Goal: Find contact information: Find contact information

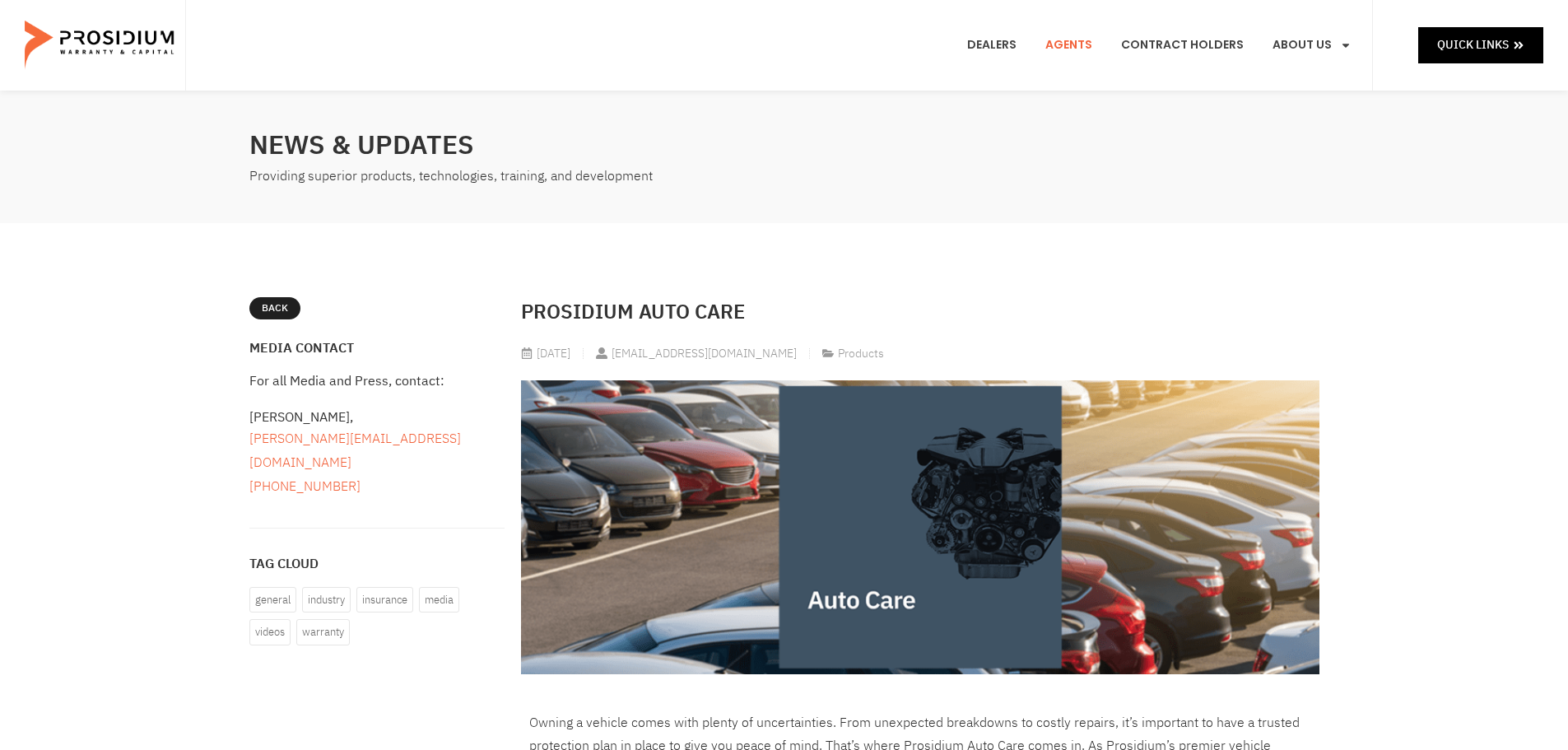
click at [1069, 44] on link "Agents" at bounding box center [1068, 45] width 71 height 61
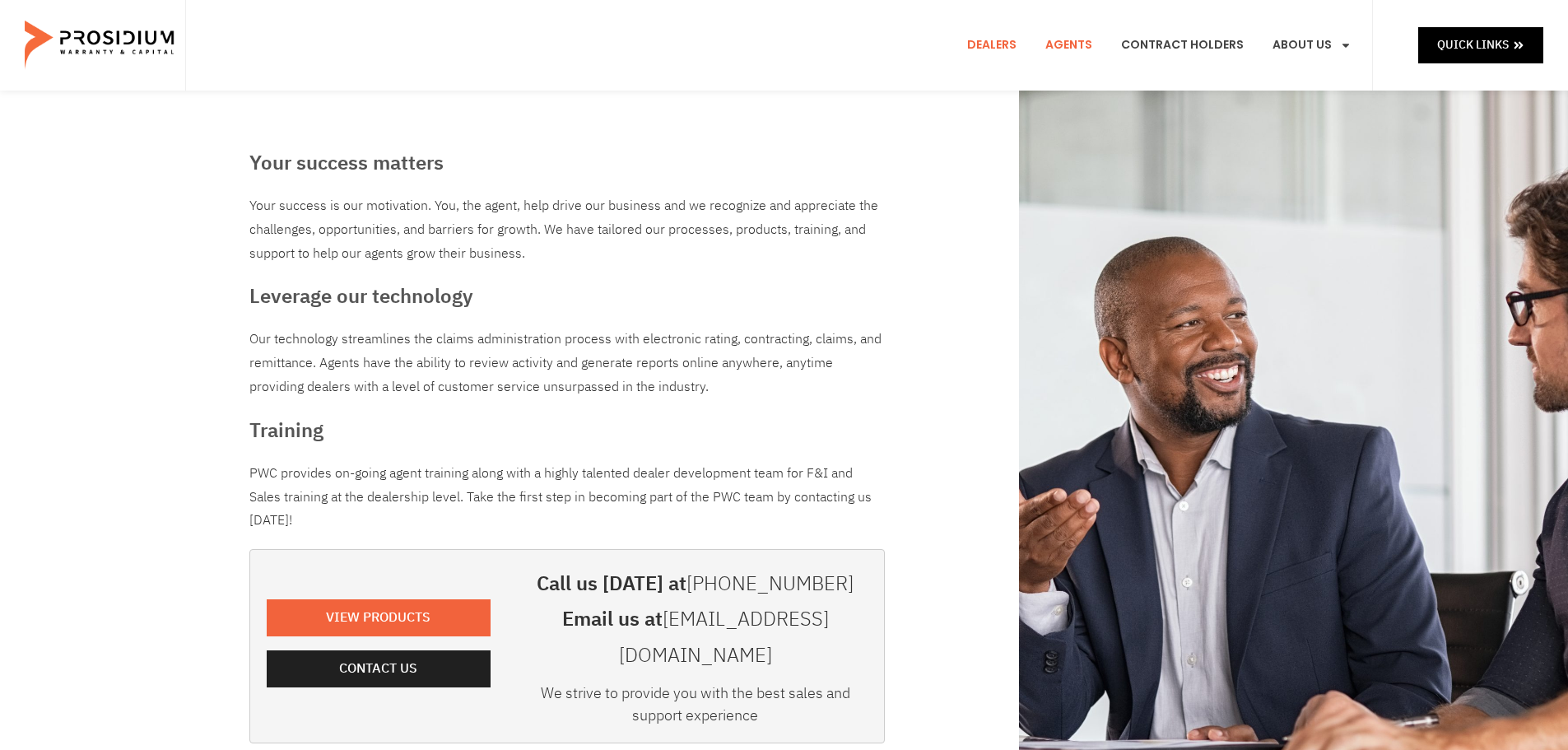
click at [1009, 41] on link "Dealers" at bounding box center [992, 45] width 74 height 61
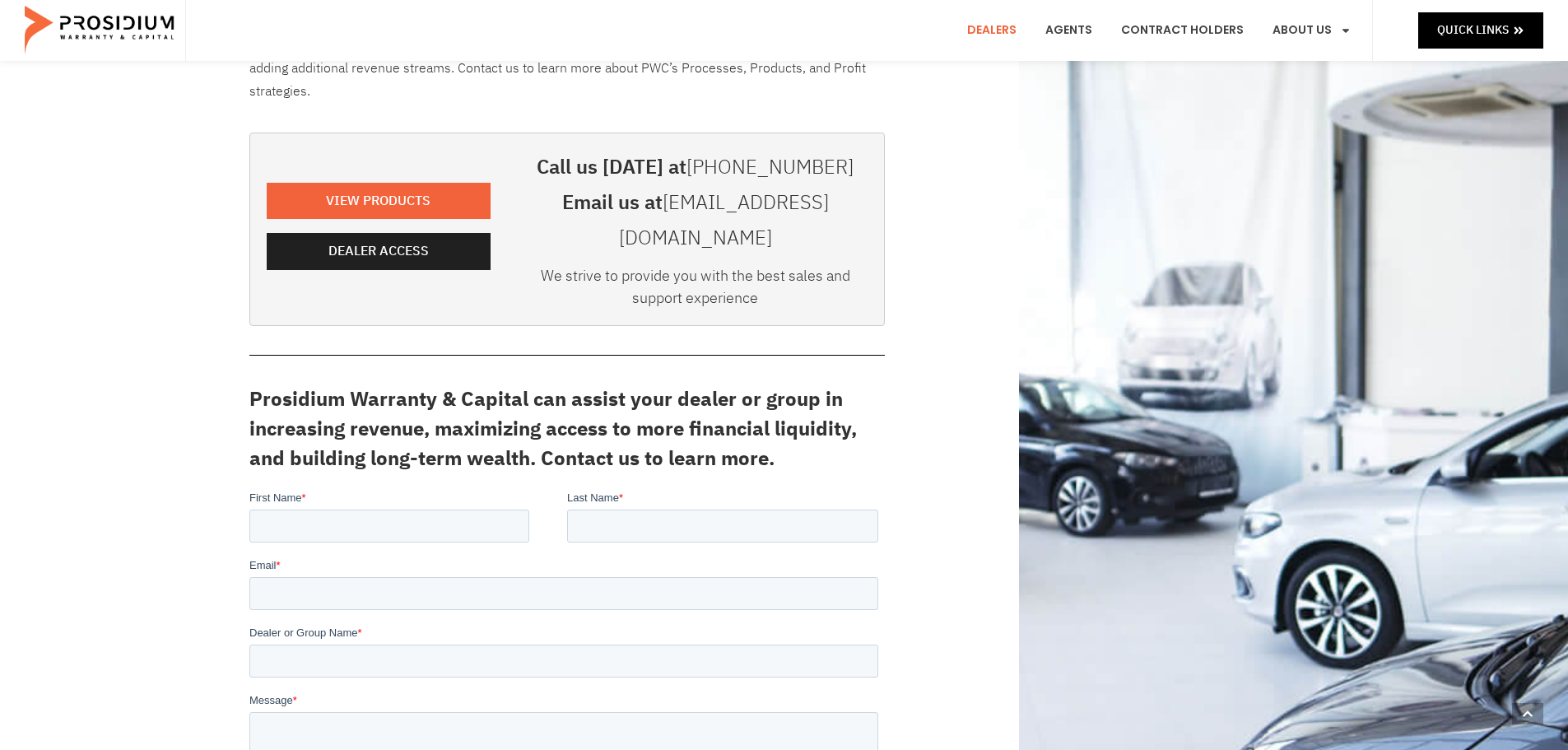
scroll to position [411, 0]
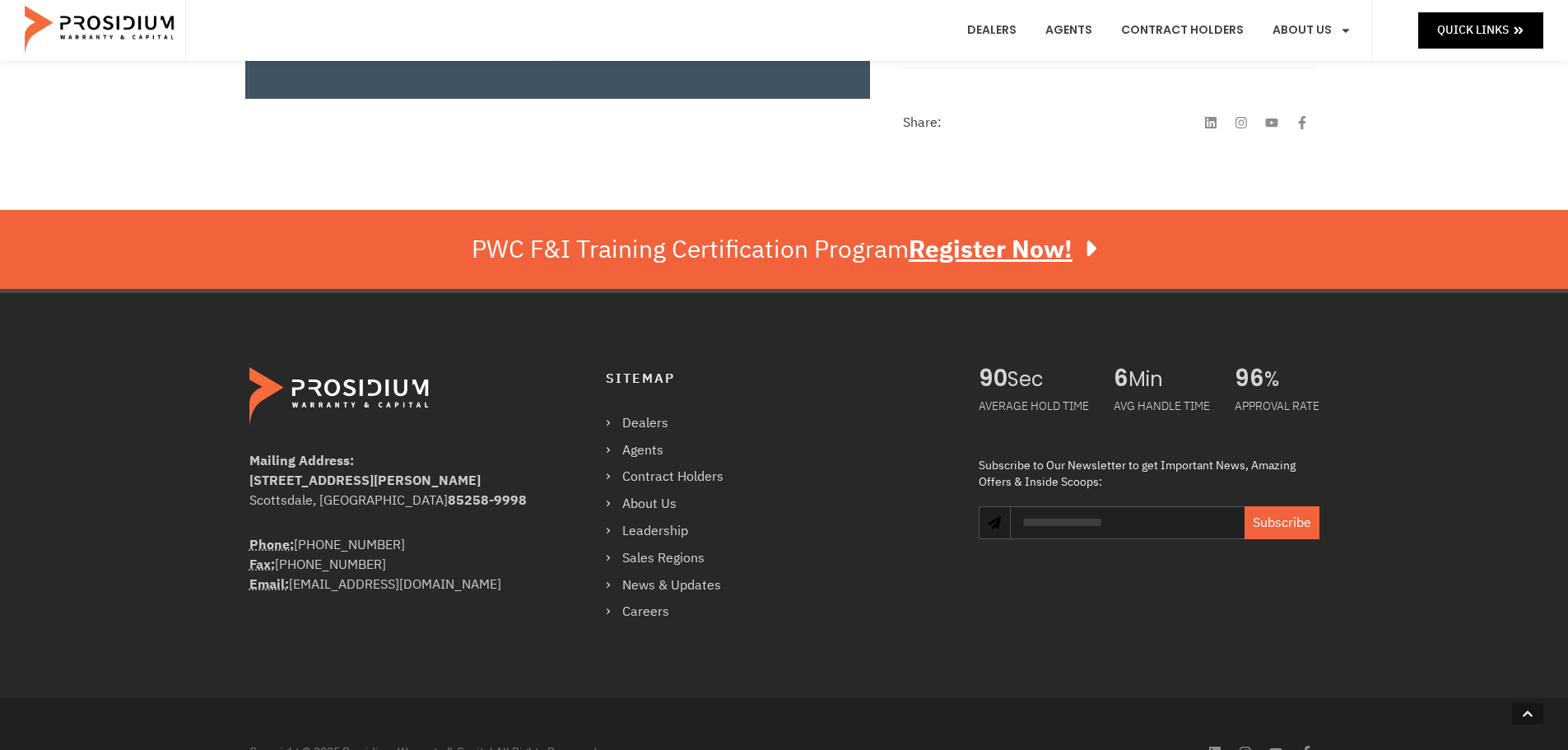
scroll to position [844, 0]
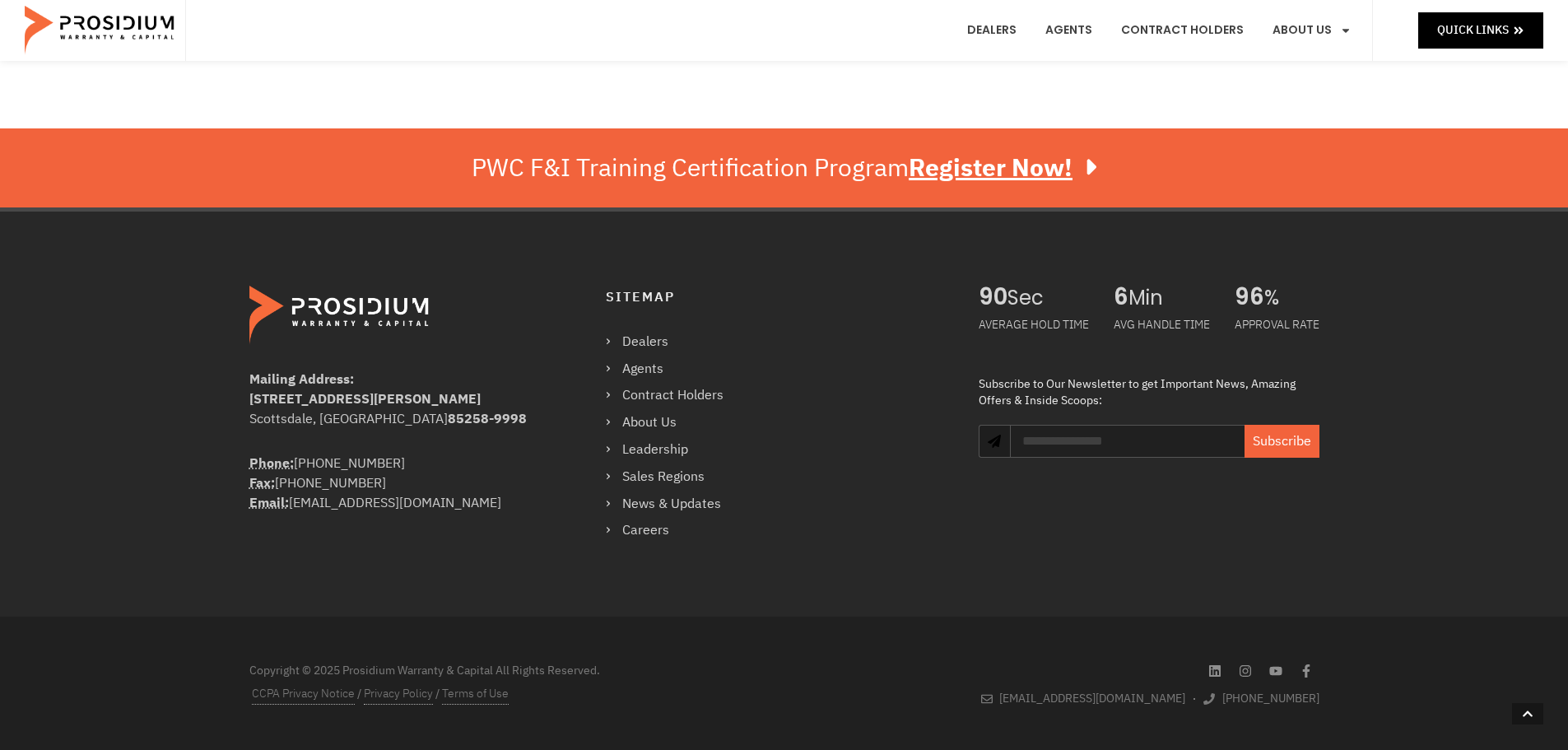
drag, startPoint x: 279, startPoint y: 481, endPoint x: 375, endPoint y: 490, distance: 96.4
click at [375, 490] on div "Phone: (360) 848-7922 Fax: (360) 848-7923 Email: info@pwcteam.com" at bounding box center [395, 482] width 290 height 59
click at [484, 482] on div "Phone: (360) 848-7922 Fax: (360) 848-7923 Email: info@pwcteam.com" at bounding box center [395, 482] width 290 height 59
click at [1010, 323] on div "AVERAGE HOLD TIME" at bounding box center [1033, 324] width 110 height 29
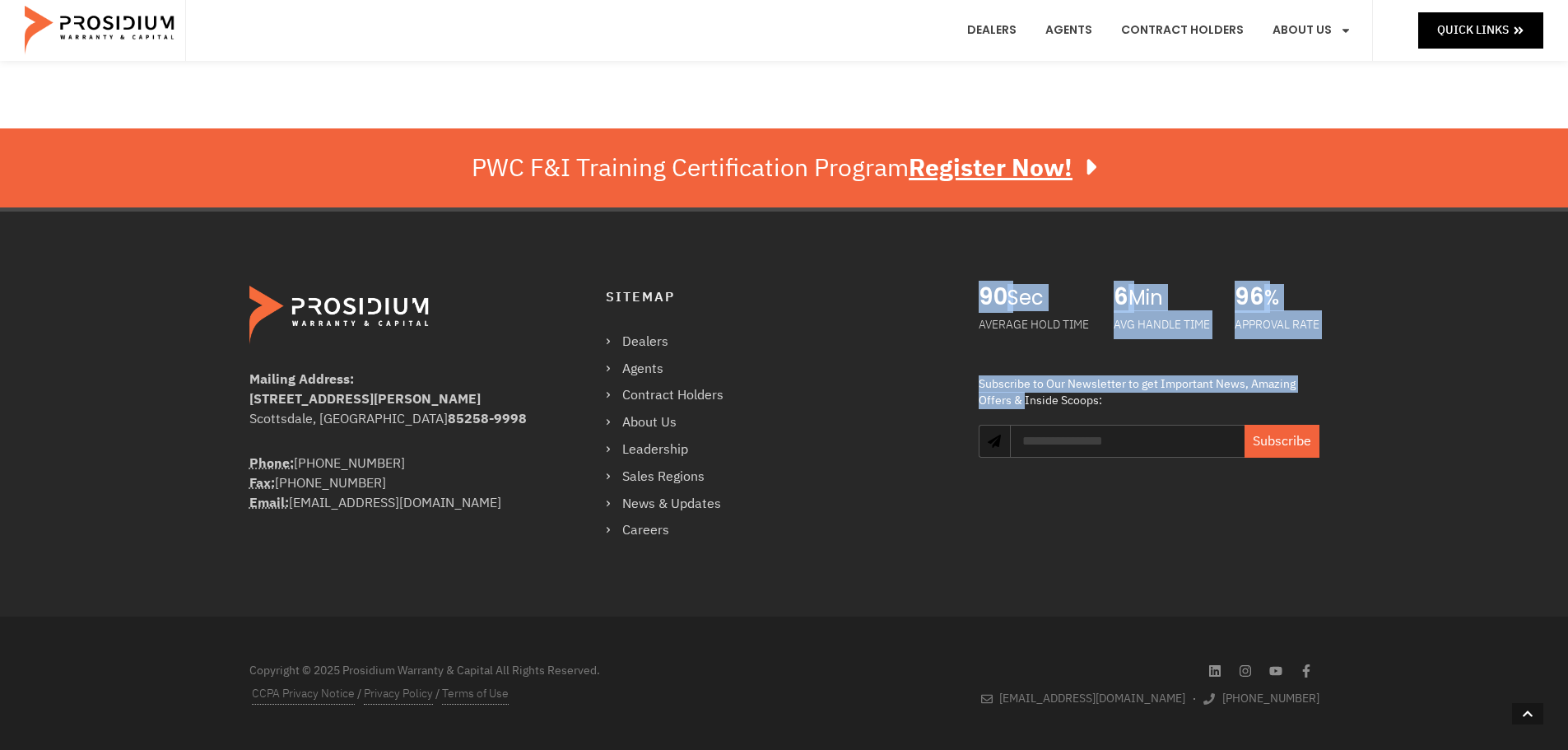
drag, startPoint x: 977, startPoint y: 299, endPoint x: 1318, endPoint y: 357, distance: 345.9
click at [1318, 357] on div "AVERAGE HOLD TIME 90 Sec AVG HANDLE TIME 6 Min APPROVAL RATE 96 % Subscribe to …" at bounding box center [1149, 414] width 357 height 273
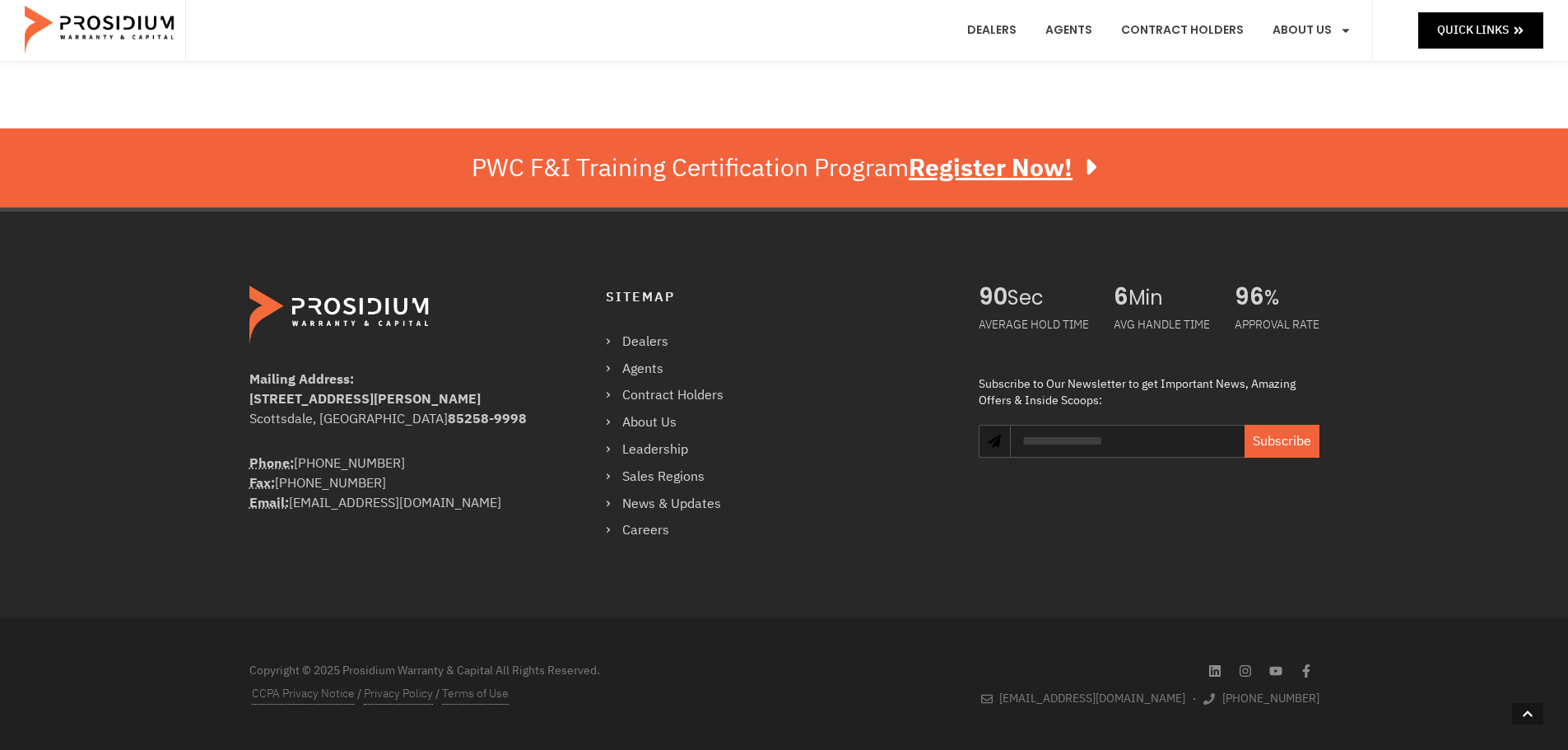
click at [936, 570] on div "Mailing Address: 8790 E Via De Ventura #4427 Scottsdale, AZ 85258-9998 Phone: (…" at bounding box center [784, 414] width 1087 height 405
click at [1268, 310] on div "APPROVAL RATE" at bounding box center [1277, 324] width 85 height 29
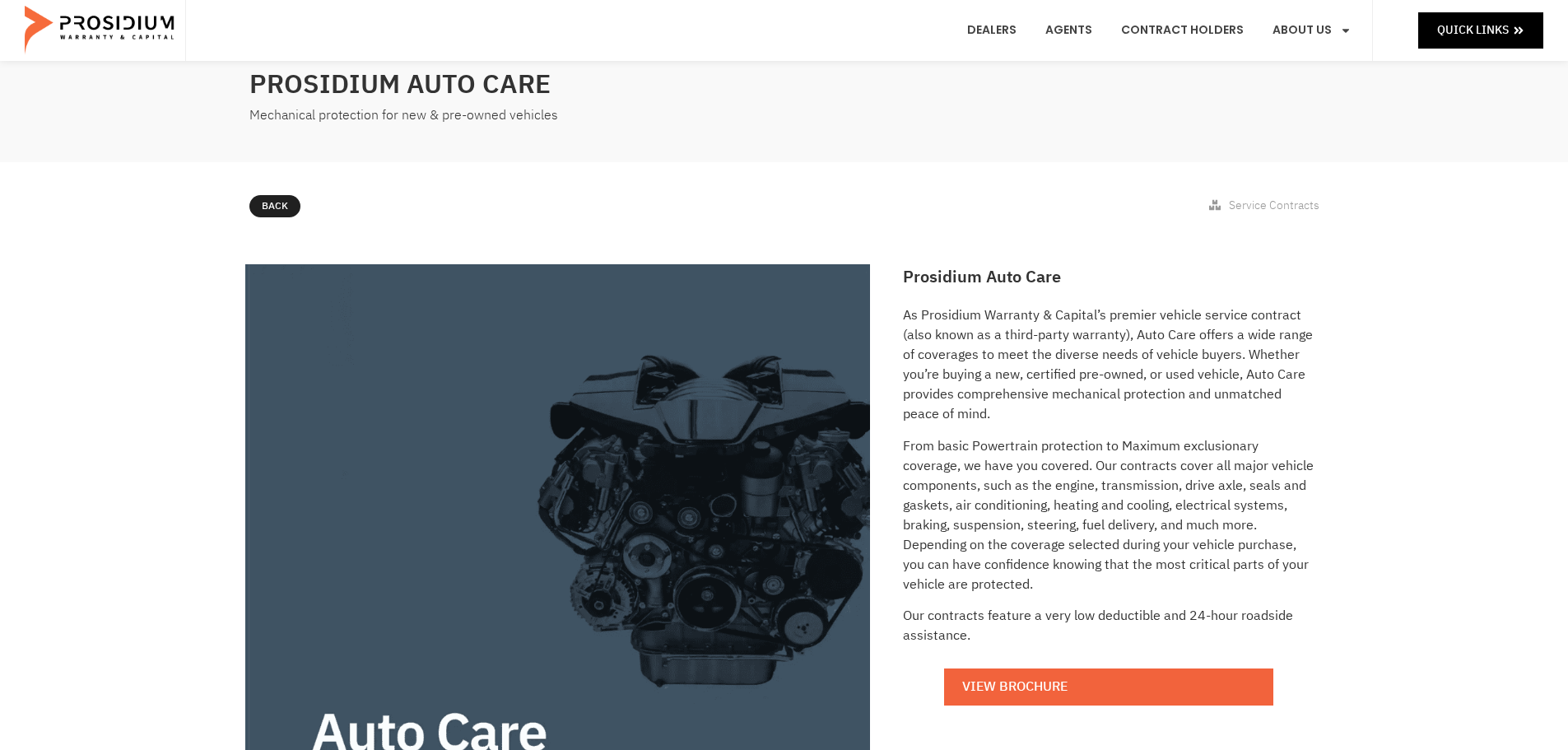
scroll to position [0, 0]
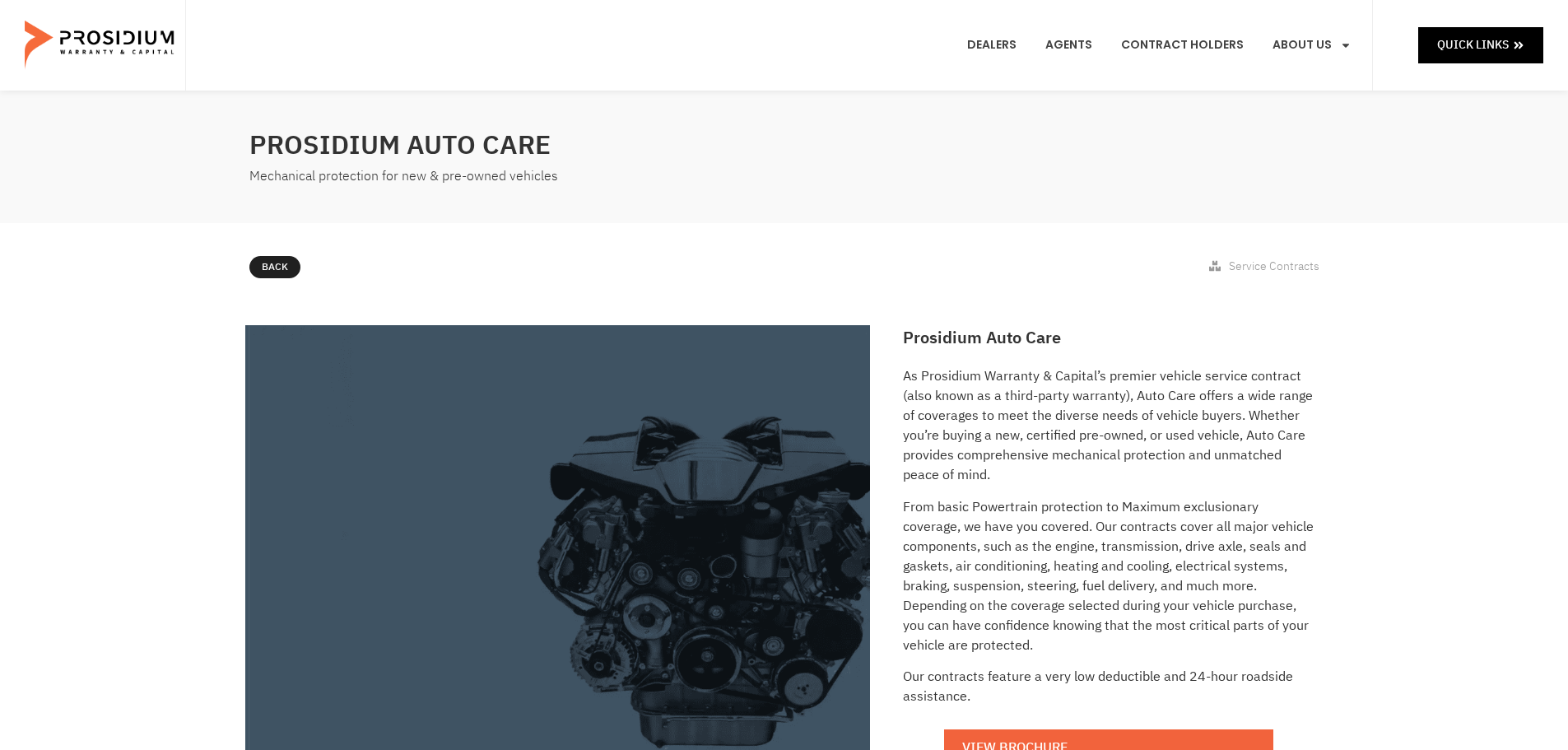
click at [1329, 325] on link "Contact Us" at bounding box center [1340, 343] width 161 height 36
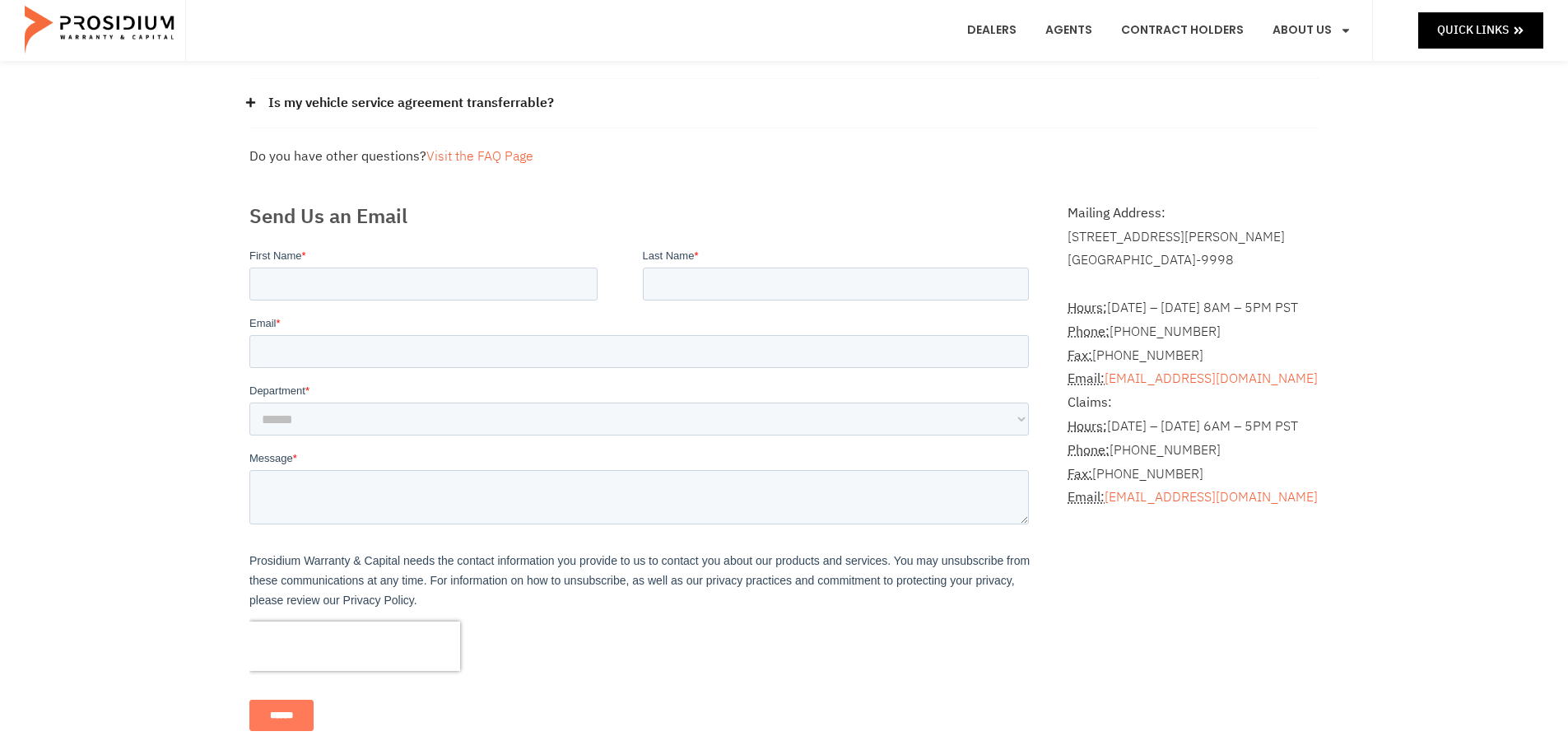
scroll to position [329, 0]
drag, startPoint x: 1106, startPoint y: 405, endPoint x: 1121, endPoint y: 405, distance: 15.0
click at [1121, 405] on p "Claims: Hours: [DATE] – [DATE] 6AM – 5PM PST Phone: [PHONE_NUMBER] Fax: [PHONE_…" at bounding box center [1194, 449] width 251 height 119
click at [1129, 405] on p "Claims: Hours: [DATE] – [DATE] 6AM – 5PM PST Phone: [PHONE_NUMBER] Fax: [PHONE_…" at bounding box center [1194, 449] width 251 height 119
click at [210, 305] on div "Frequently Asked Questions How can I get a copy of my contract? Please contact …" at bounding box center [784, 297] width 1568 height 1071
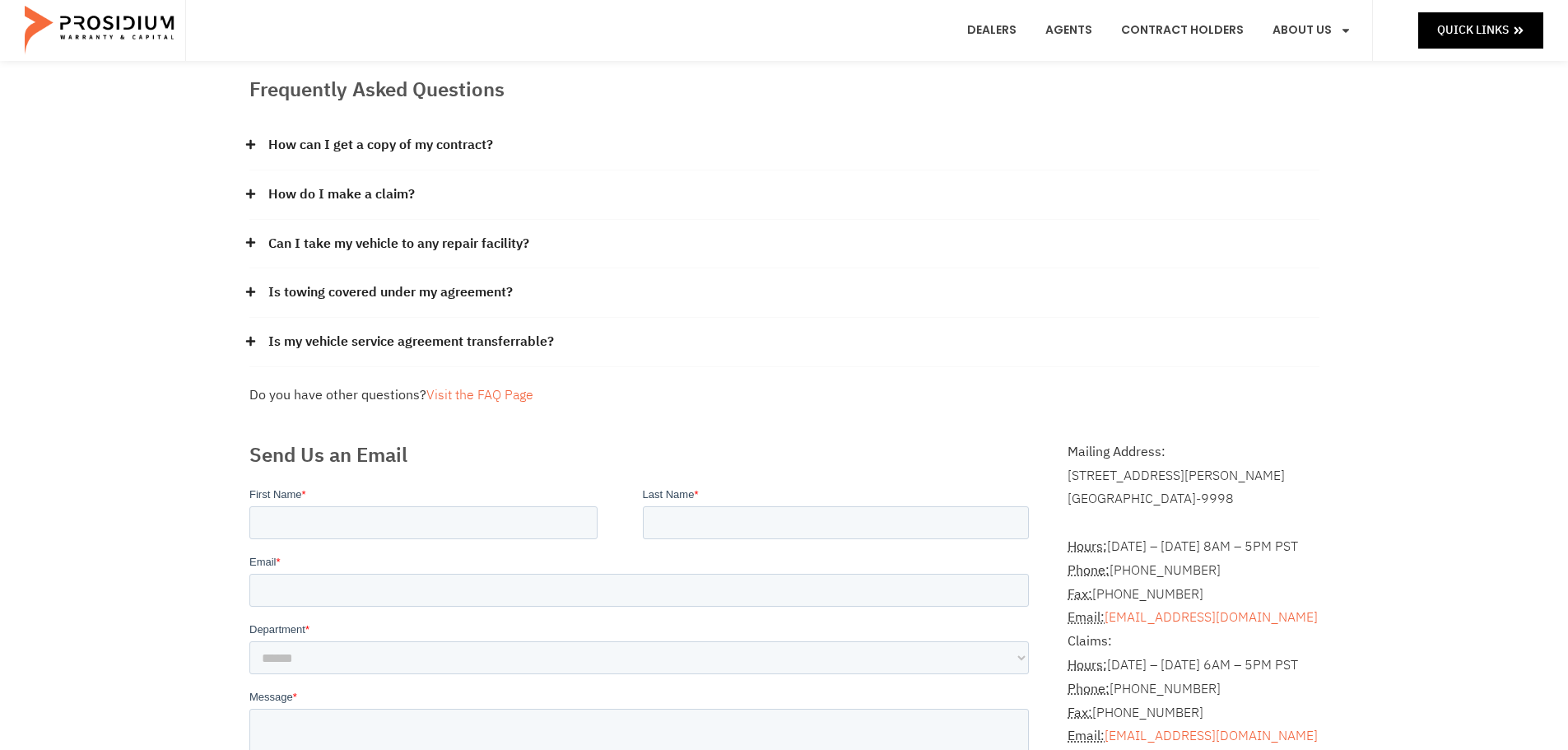
scroll to position [82, 0]
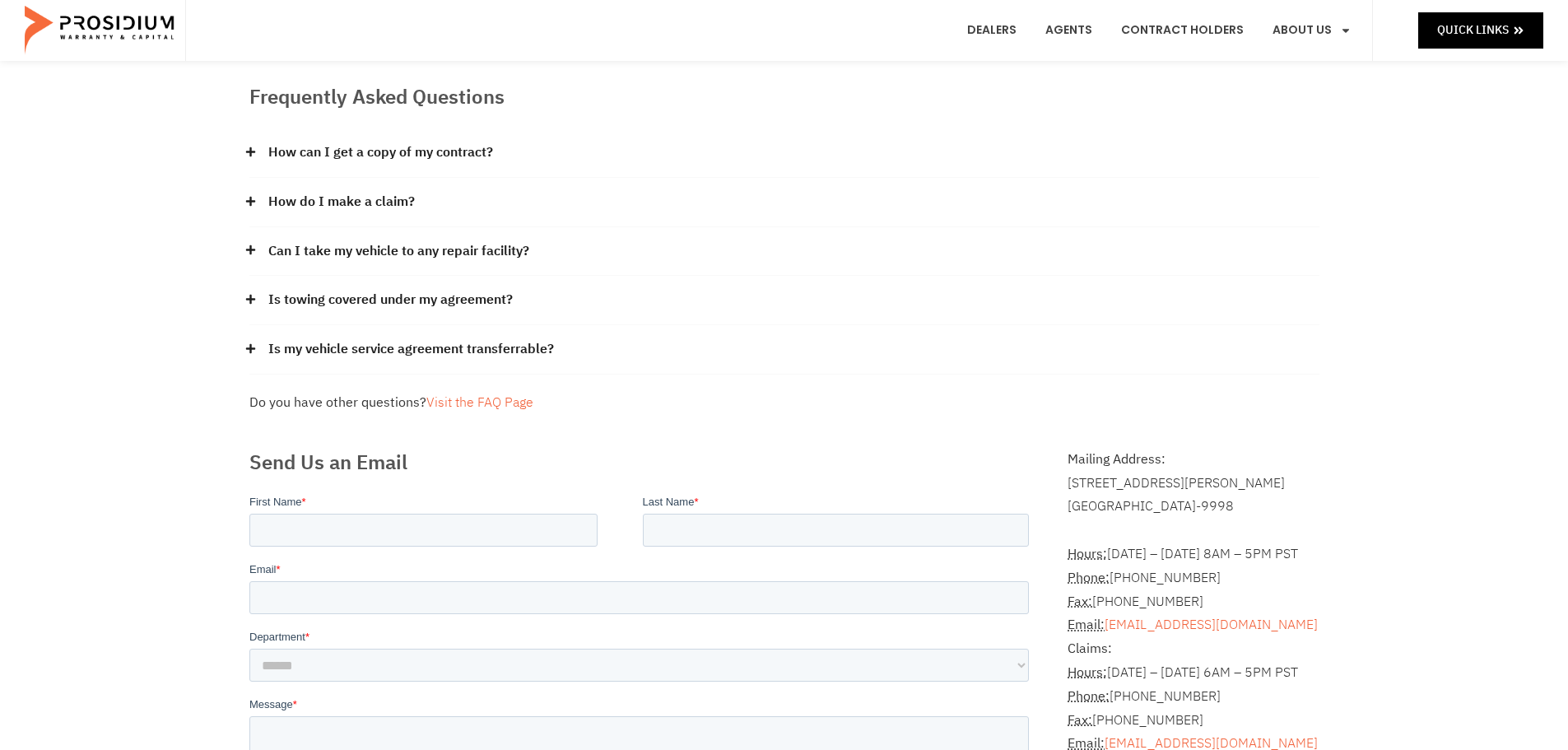
click at [251, 203] on icon at bounding box center [250, 201] width 11 height 11
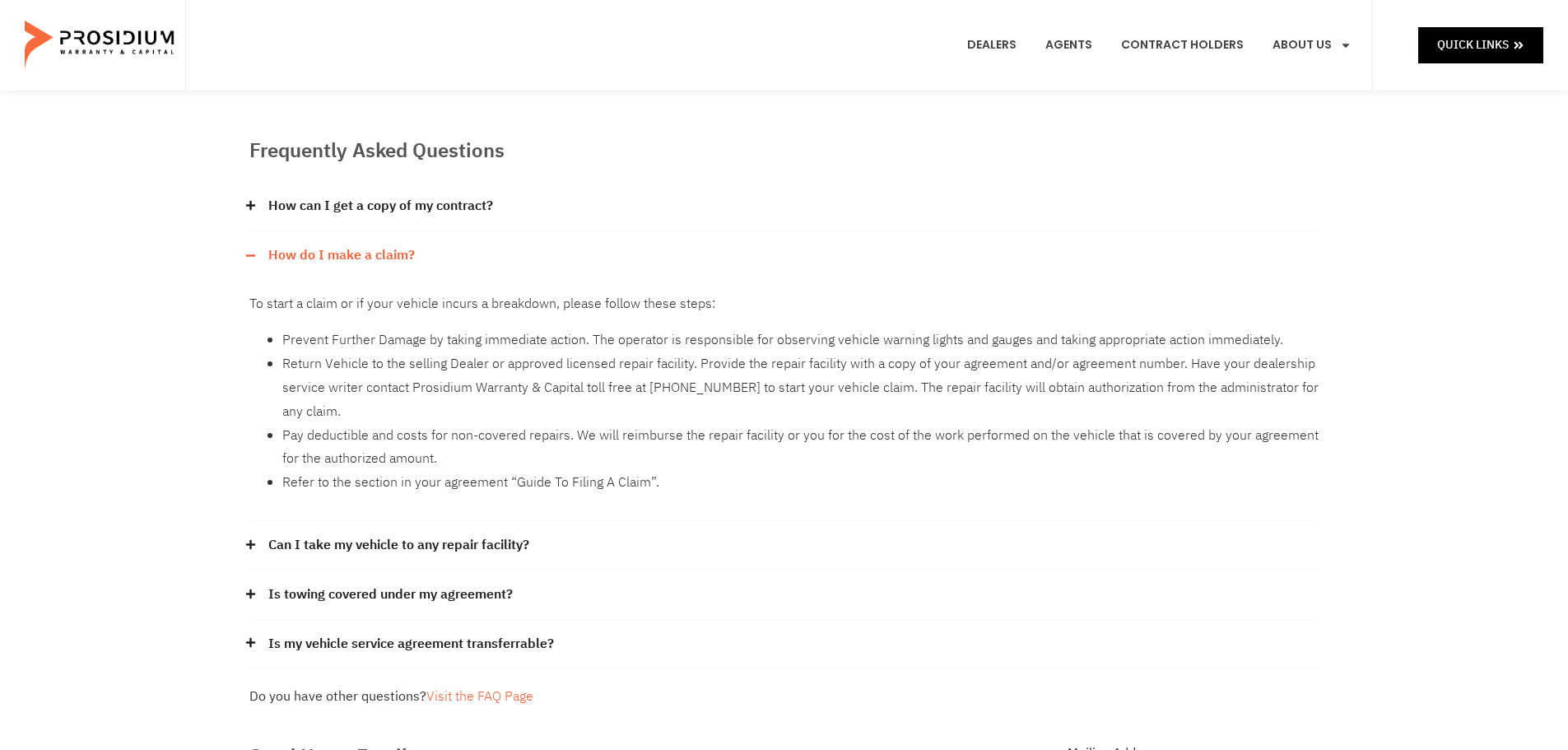
scroll to position [0, 0]
